Goal: Information Seeking & Learning: Understand process/instructions

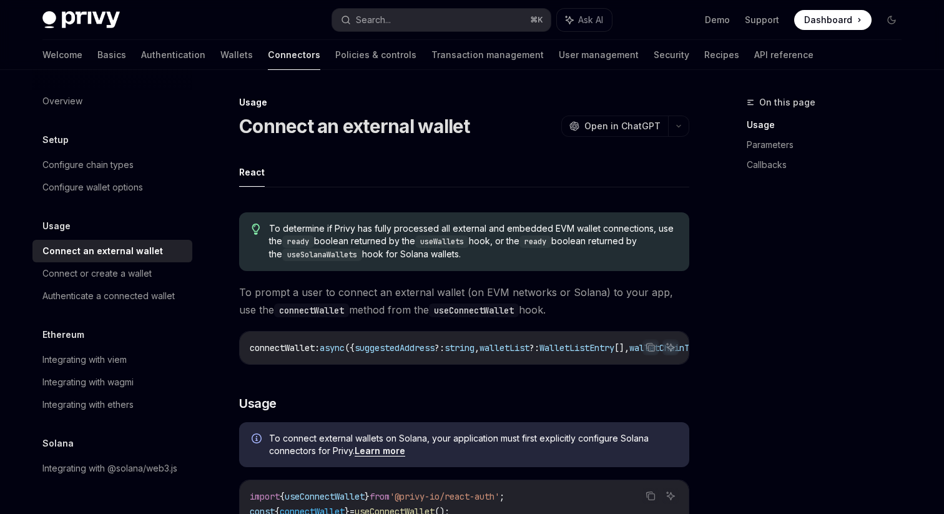
click at [308, 125] on h1 "Connect an external wallet" at bounding box center [354, 126] width 231 height 22
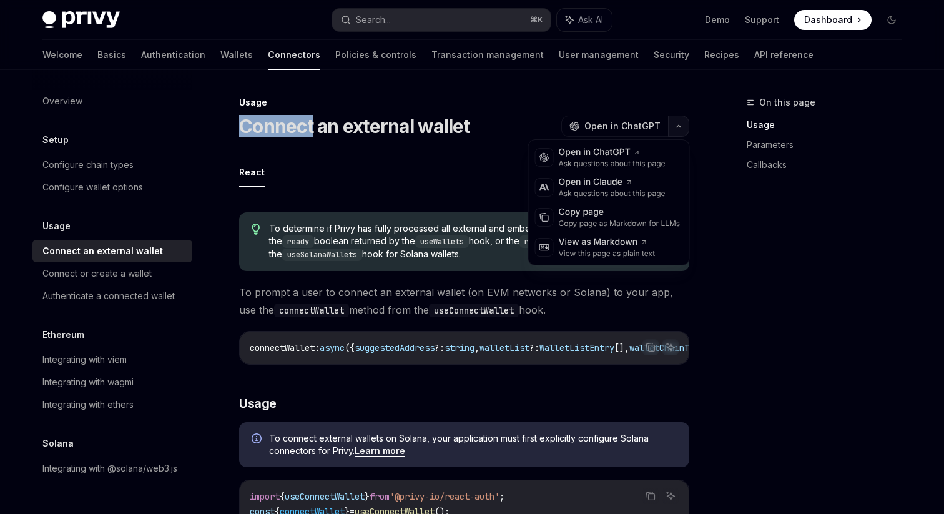
click at [677, 127] on icon "button" at bounding box center [678, 126] width 15 height 5
click at [628, 152] on div "Open in ChatGPT" at bounding box center [612, 152] width 107 height 12
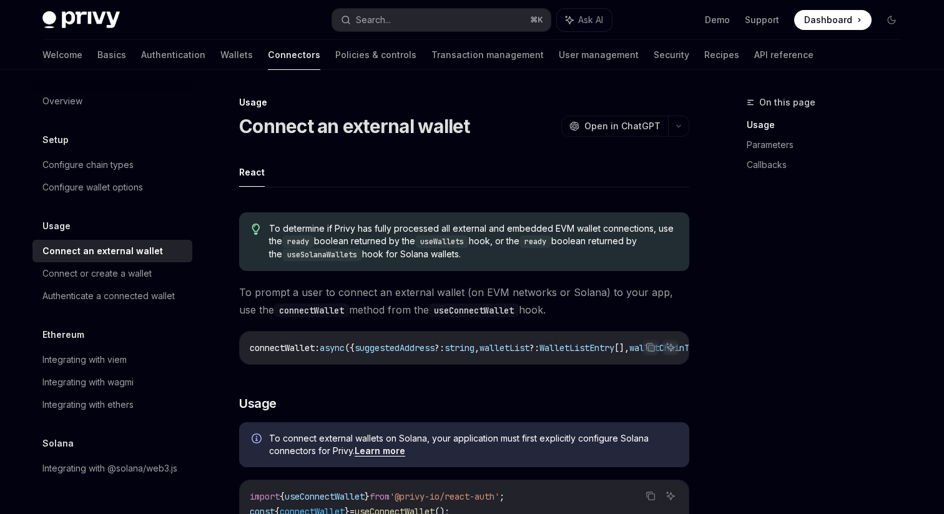
click at [540, 161] on ul "React" at bounding box center [464, 172] width 450 height 30
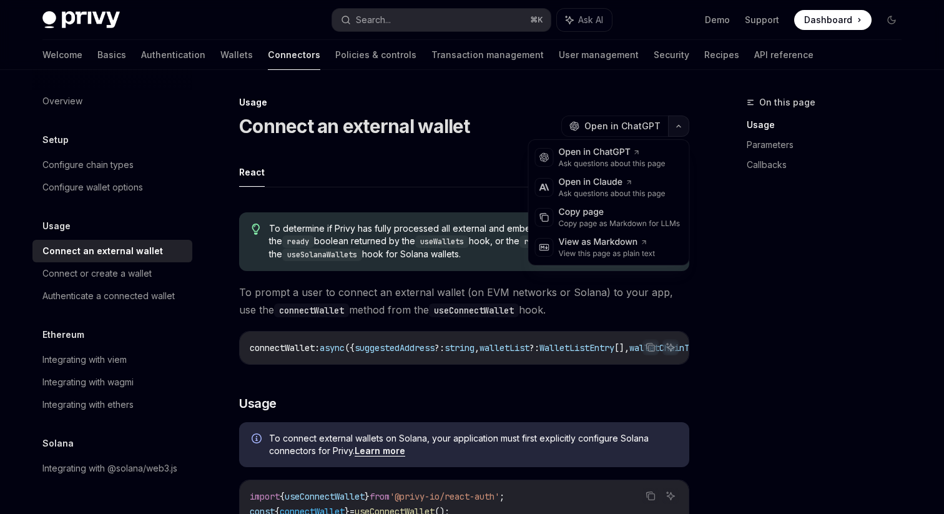
click at [682, 129] on button "button" at bounding box center [678, 125] width 21 height 21
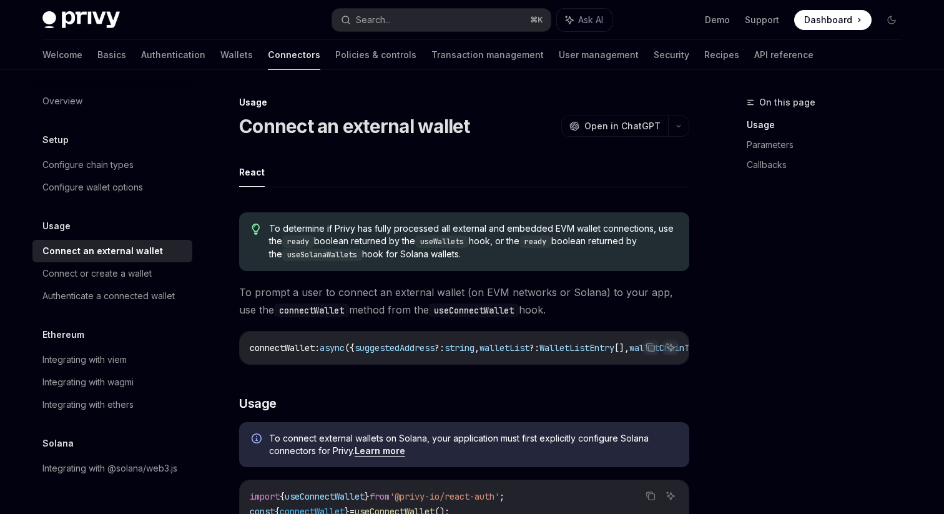
click at [434, 178] on ul "React" at bounding box center [464, 172] width 450 height 30
click at [670, 125] on button "button" at bounding box center [678, 125] width 21 height 21
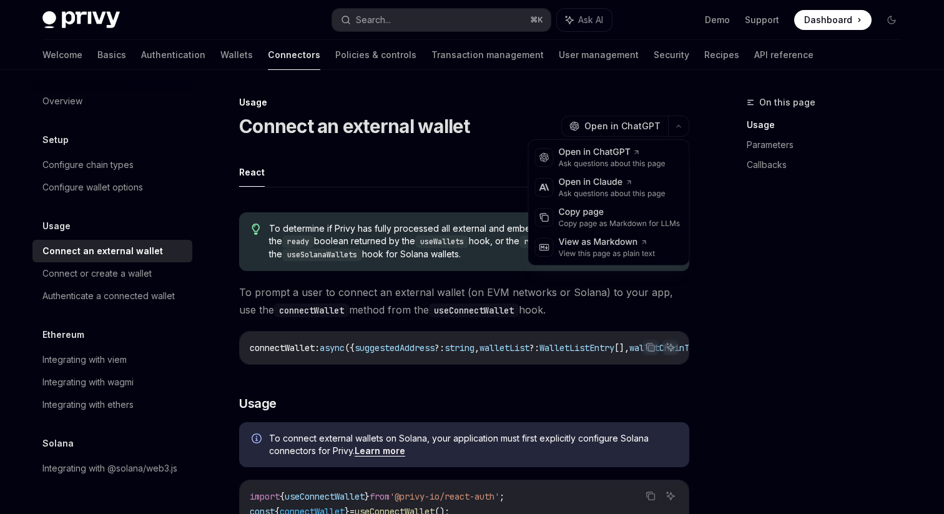
click at [732, 398] on div "On this page Usage Parameters Callbacks" at bounding box center [816, 304] width 190 height 419
